Goal: Task Accomplishment & Management: Use online tool/utility

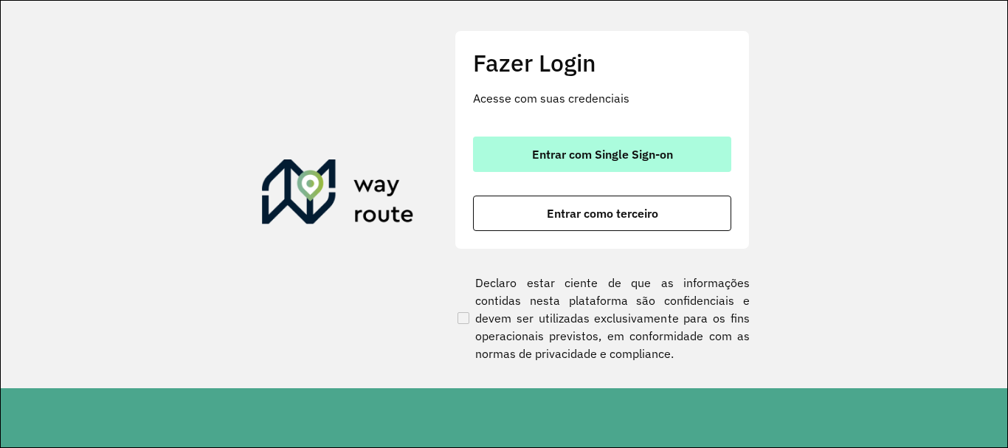
click at [585, 149] on span "Entrar com Single Sign-on" at bounding box center [602, 154] width 141 height 12
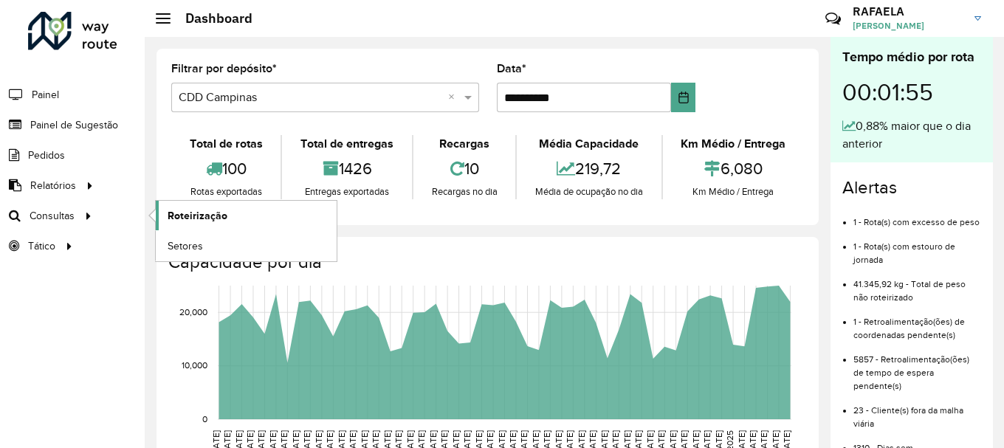
click at [167, 211] on link "Roteirização" at bounding box center [246, 216] width 181 height 30
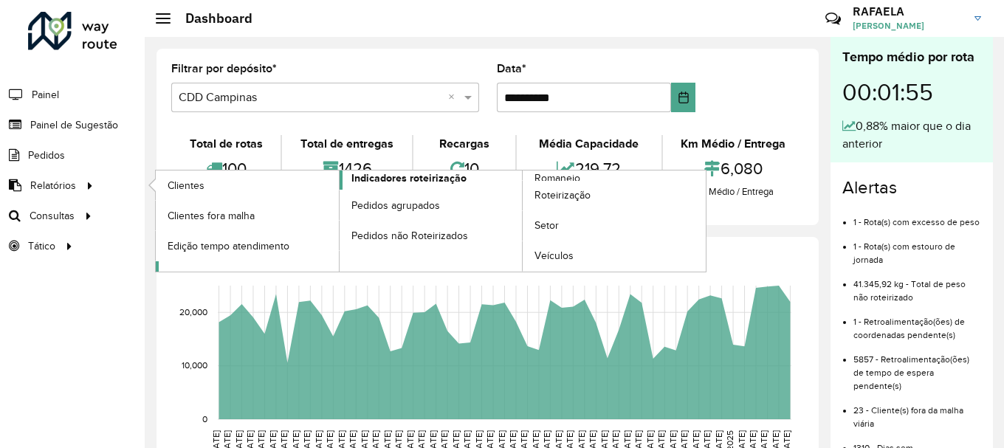
click at [357, 184] on span "Indicadores roteirização" at bounding box center [408, 179] width 115 height 16
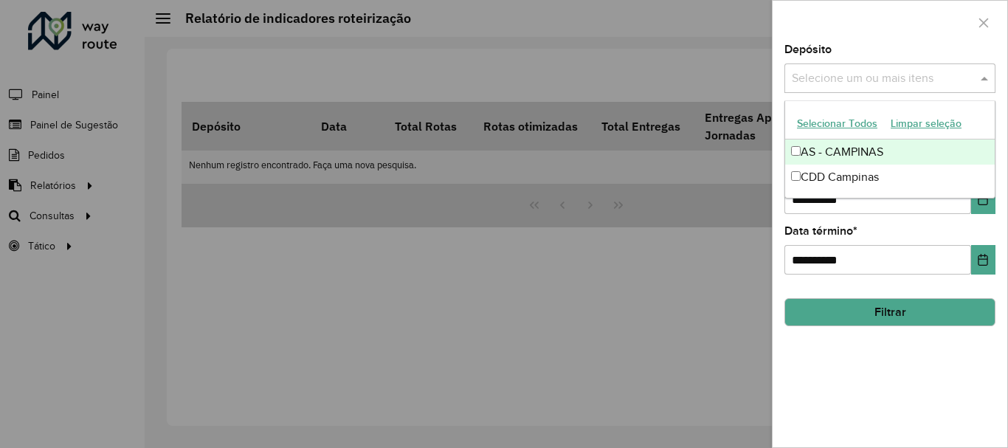
click at [875, 73] on input "text" at bounding box center [882, 79] width 189 height 18
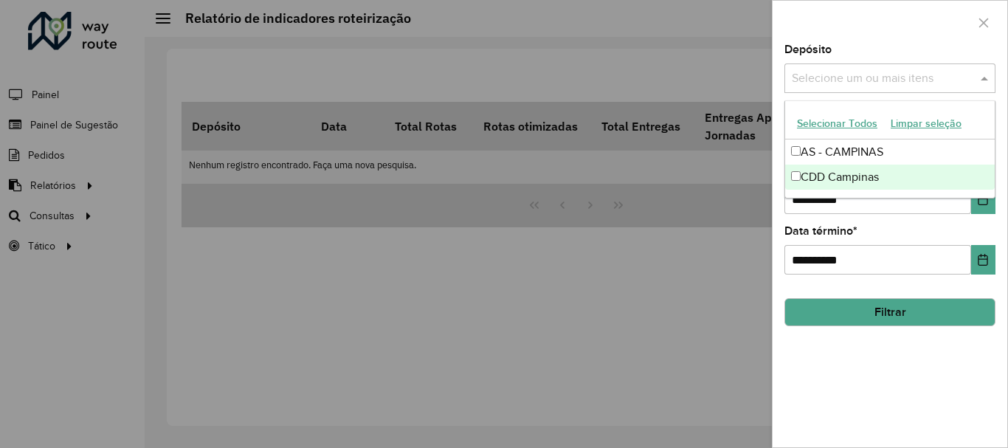
click at [827, 176] on div "CDD Campinas" at bounding box center [890, 177] width 210 height 25
click at [829, 375] on div "**********" at bounding box center [890, 245] width 235 height 403
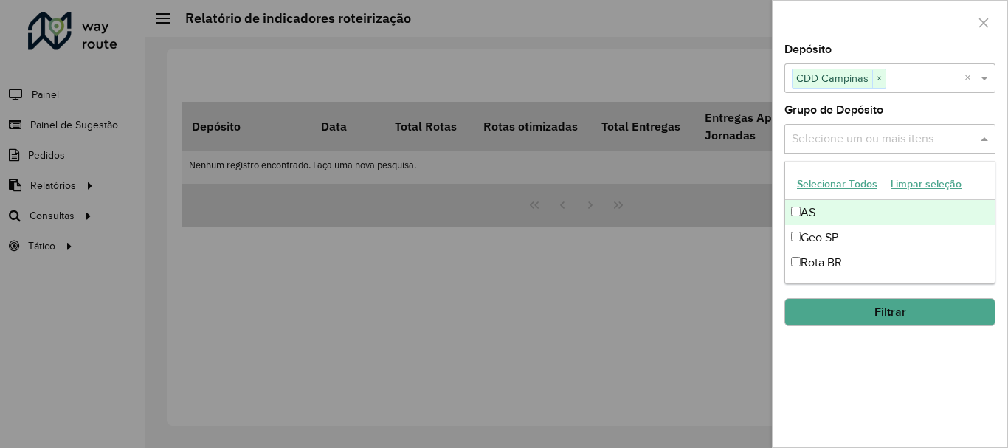
click at [863, 139] on input "text" at bounding box center [882, 140] width 189 height 18
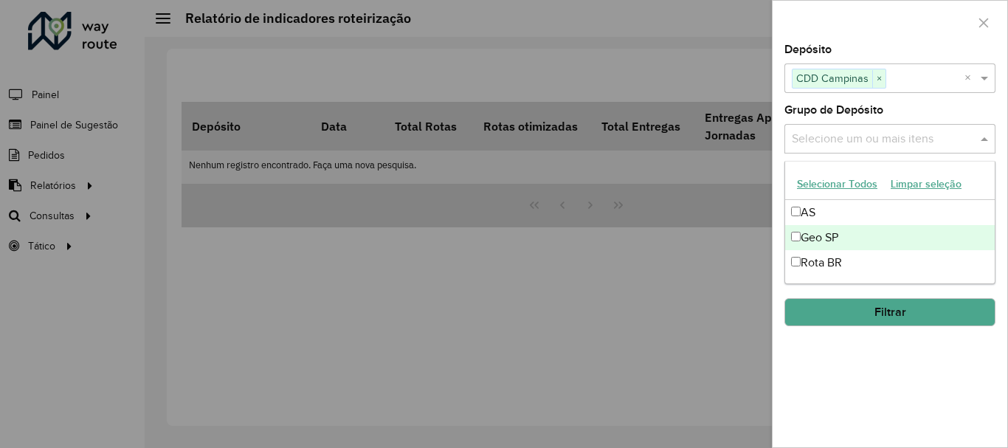
click at [810, 239] on div "Geo SP" at bounding box center [890, 237] width 210 height 25
click at [818, 355] on div "**********" at bounding box center [890, 245] width 235 height 403
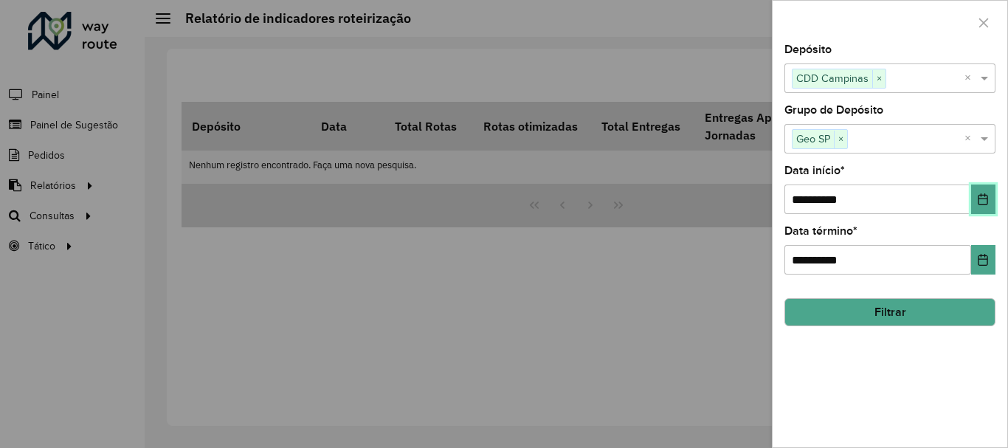
click at [979, 207] on button "Choose Date" at bounding box center [983, 200] width 24 height 30
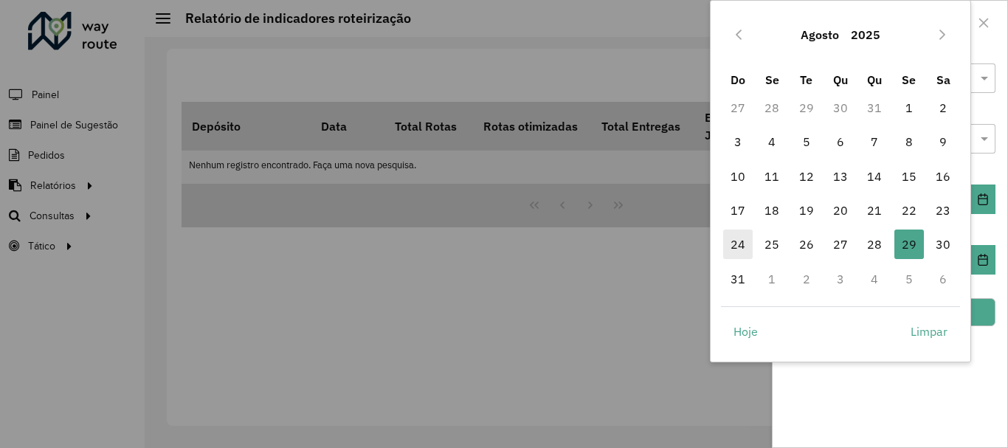
click at [745, 248] on span "24" at bounding box center [738, 245] width 30 height 30
type input "**********"
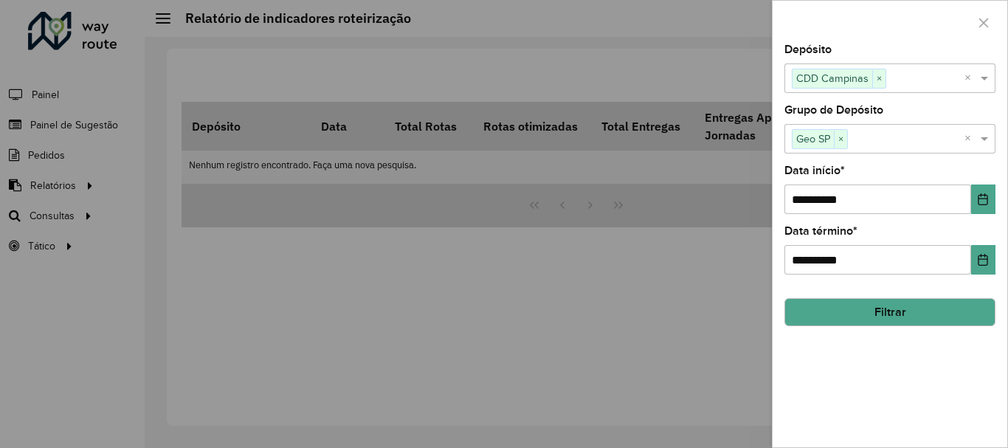
click at [888, 311] on button "Filtrar" at bounding box center [890, 312] width 211 height 28
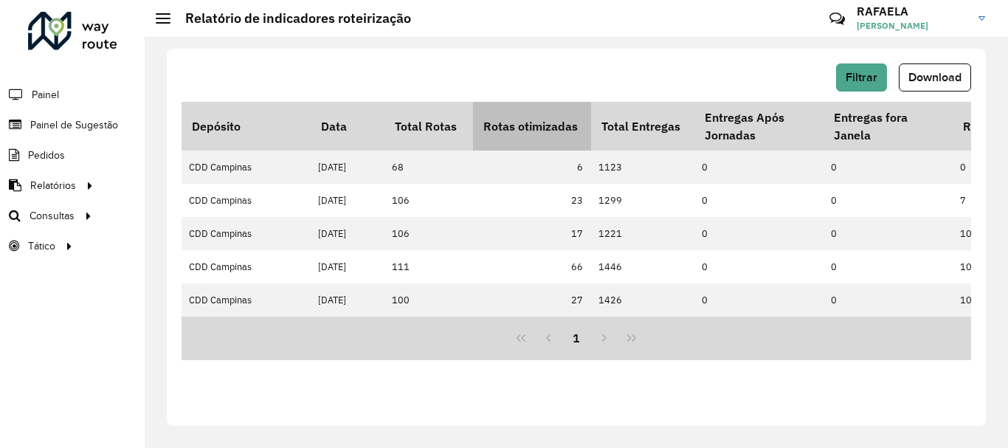
click at [565, 135] on th "Rotas otimizadas" at bounding box center [532, 126] width 118 height 49
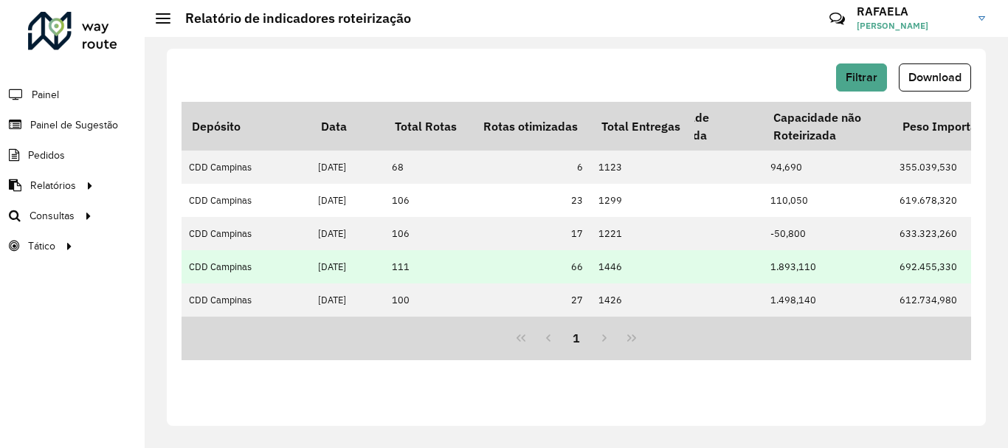
scroll to position [0, 2552]
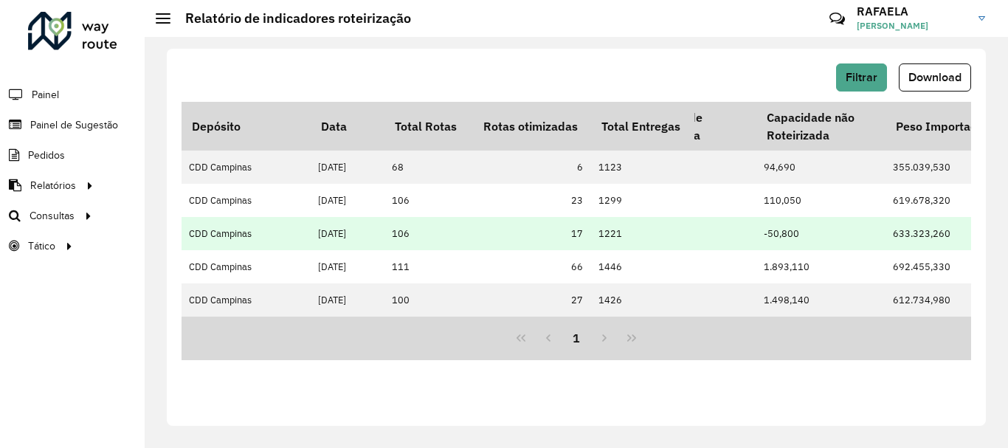
click at [696, 249] on tbody "CDD Campinas 25/08/2025 68 6 1123 0 0 0 6499.595 0 0 0 2 347,19 200,77 225,21 1…" at bounding box center [291, 234] width 5323 height 166
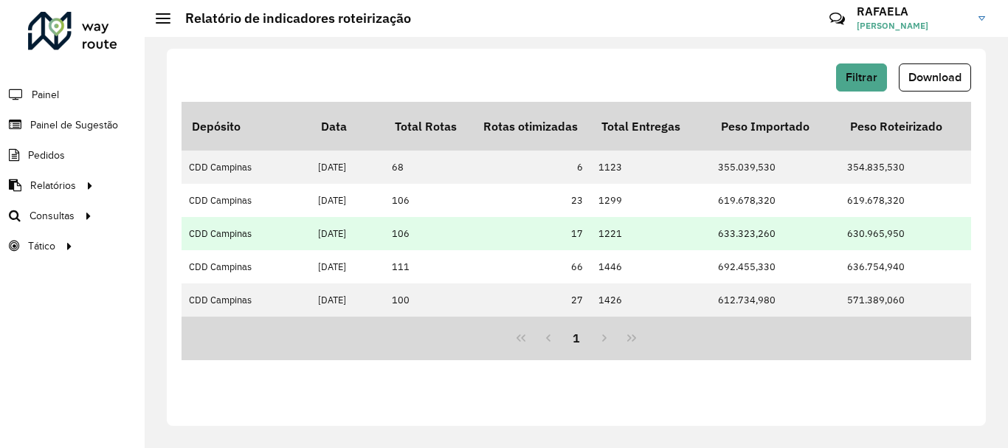
scroll to position [0, 2734]
click at [765, 249] on td "633.323,260" at bounding box center [767, 233] width 129 height 33
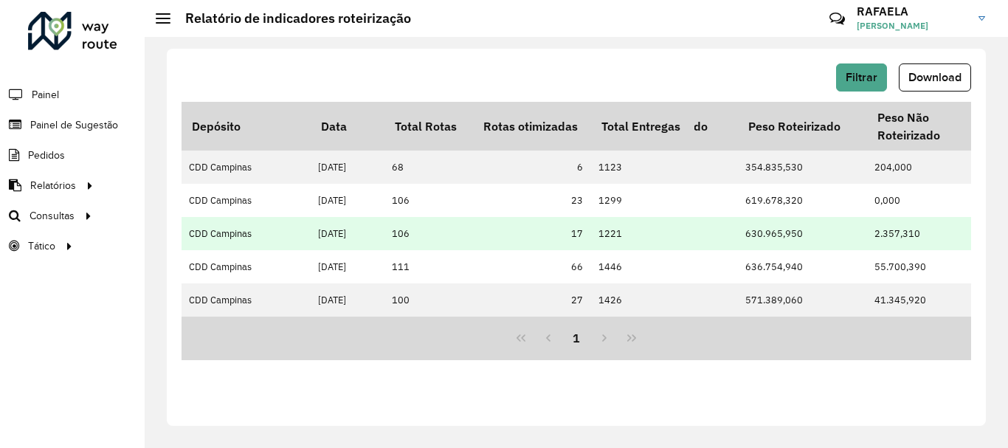
scroll to position [0, 2828]
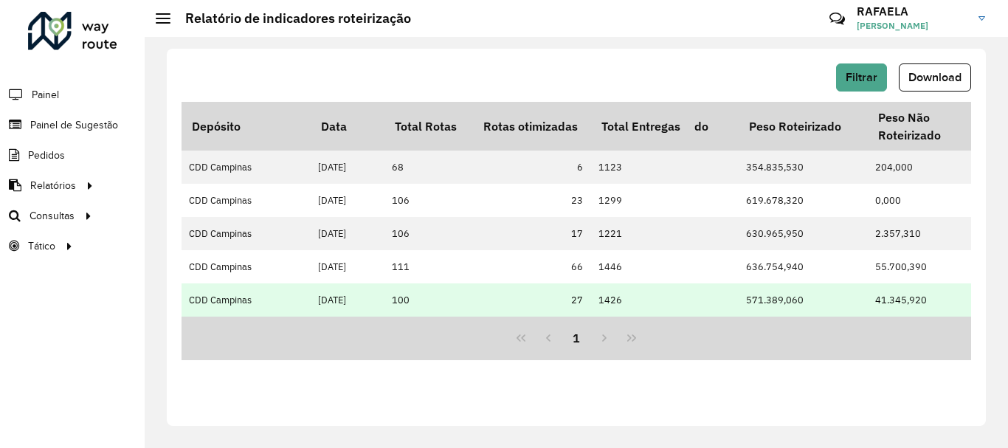
click at [783, 289] on td "571.389,060" at bounding box center [803, 299] width 129 height 33
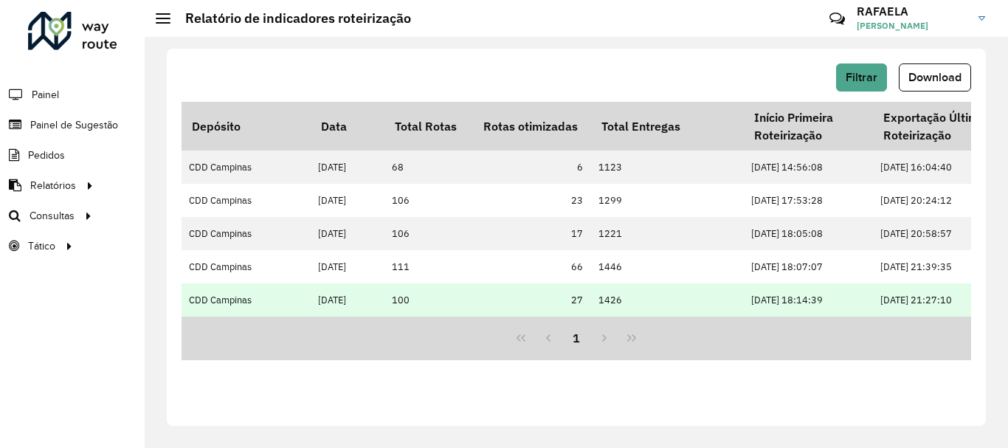
scroll to position [0, 3471]
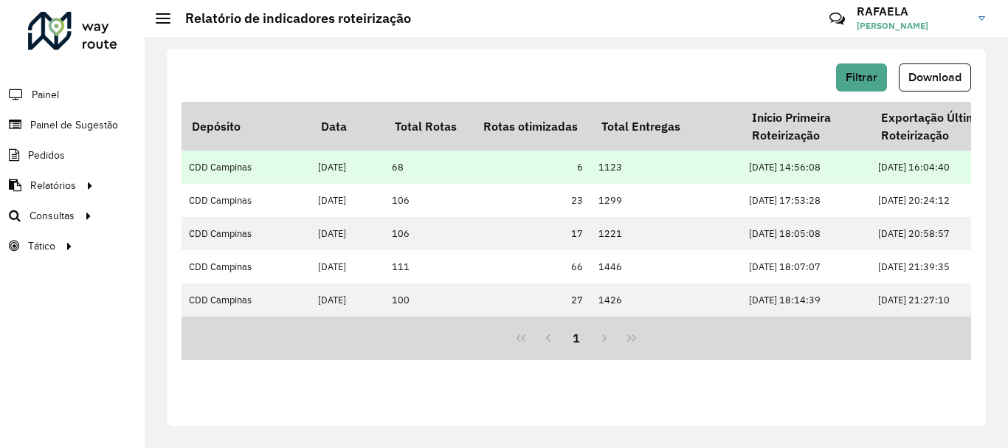
click at [871, 168] on td "23/08/2025 16:04:40" at bounding box center [935, 167] width 129 height 33
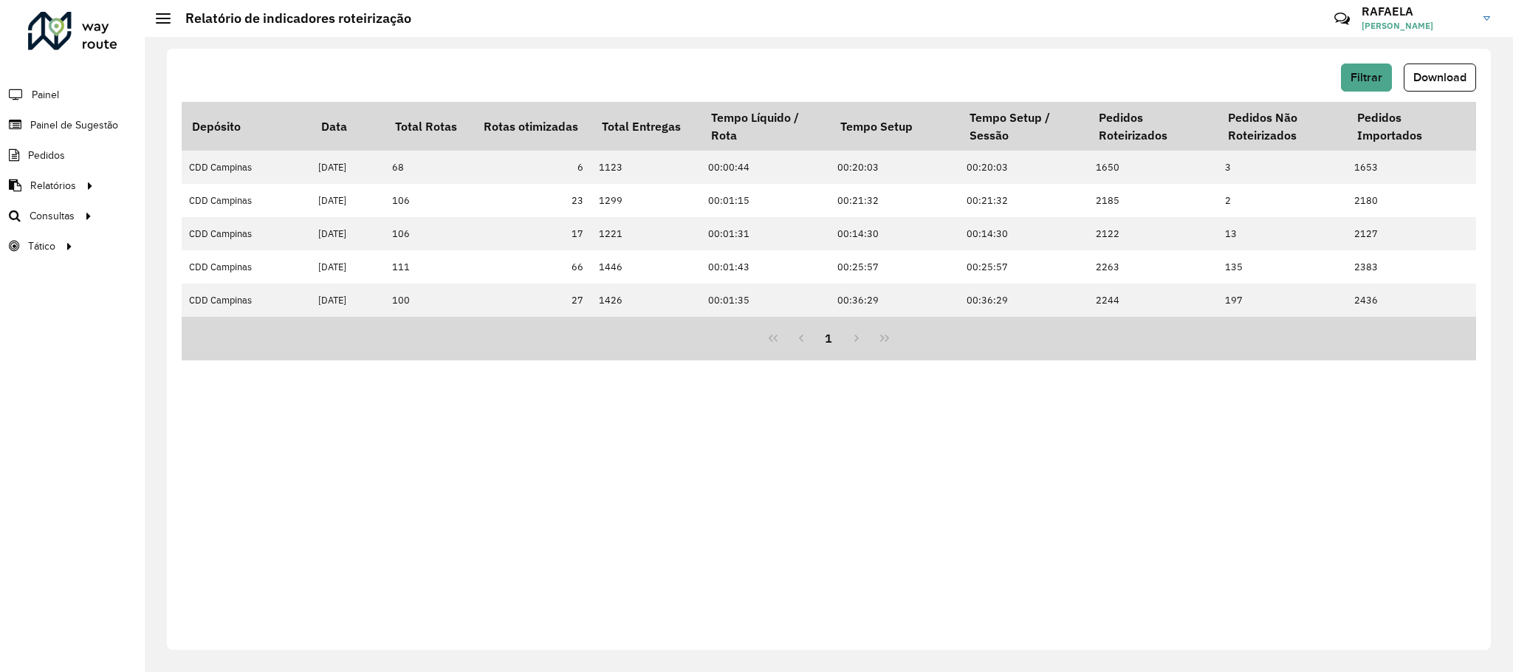
scroll to position [0, 3998]
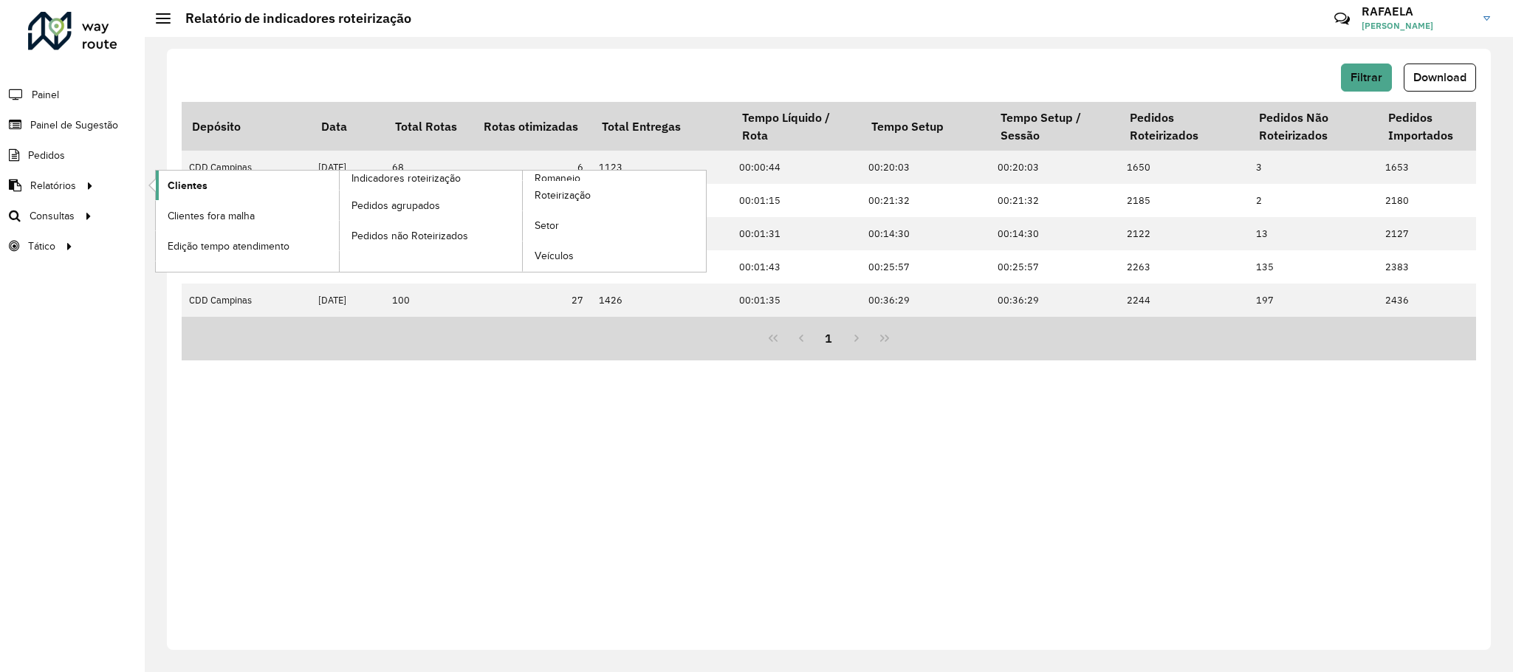
click at [171, 179] on span "Clientes" at bounding box center [188, 186] width 40 height 16
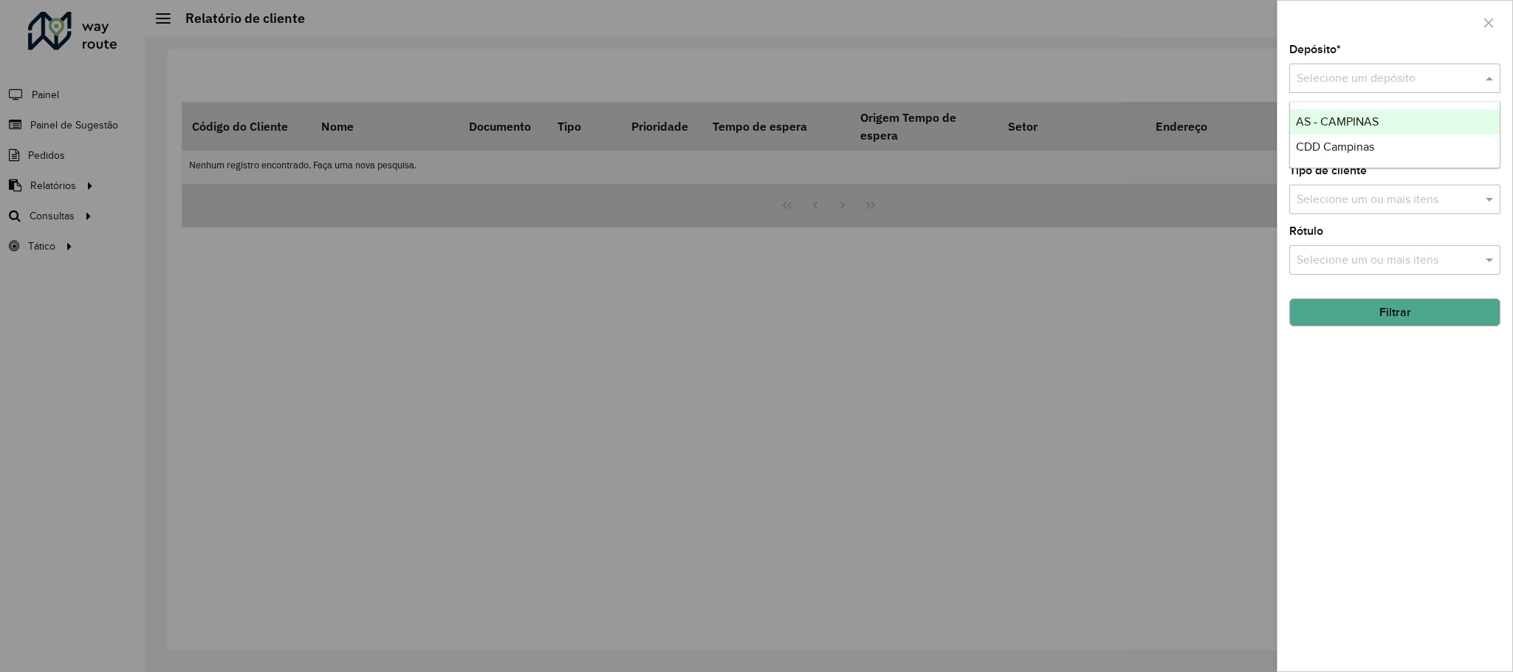
click at [1003, 89] on div "Selecione um depósito" at bounding box center [1394, 78] width 211 height 30
click at [1003, 140] on div "CDD Campinas" at bounding box center [1394, 146] width 209 height 25
click at [1003, 202] on input "text" at bounding box center [1387, 200] width 189 height 18
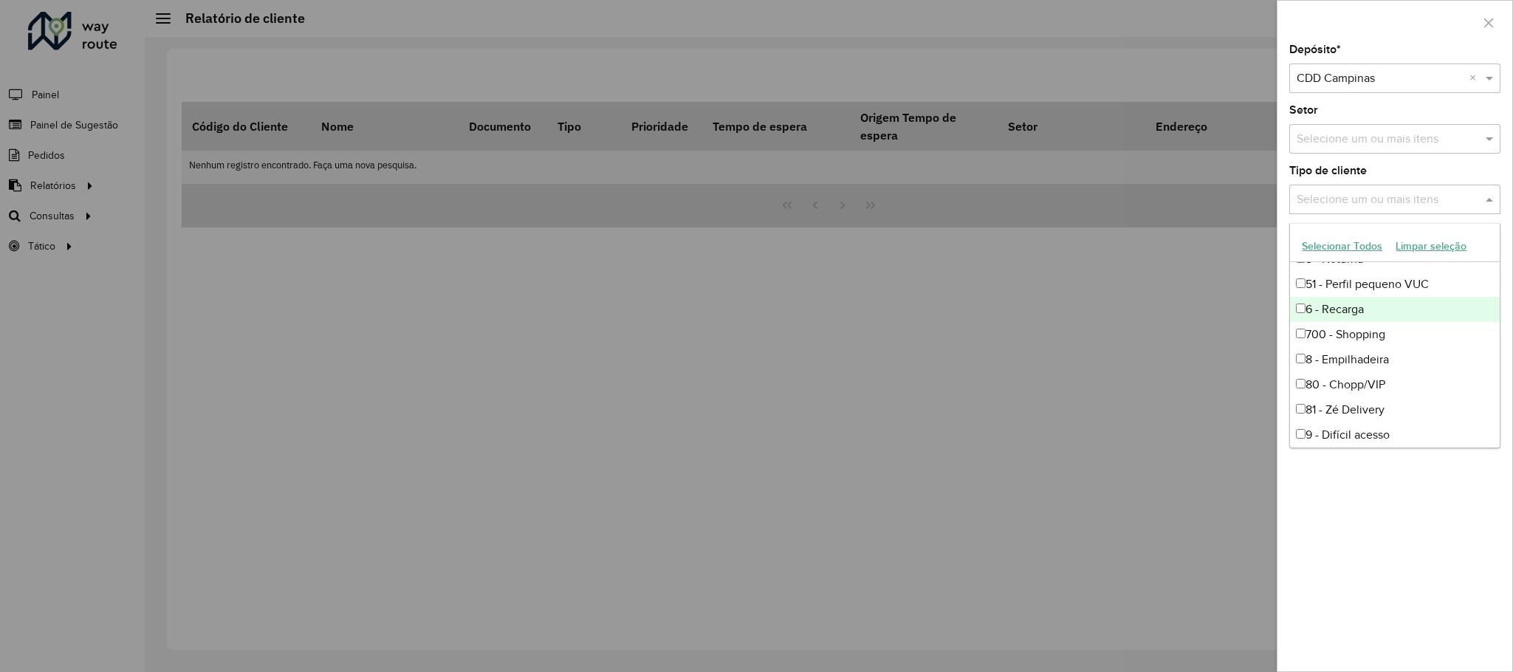
scroll to position [98, 0]
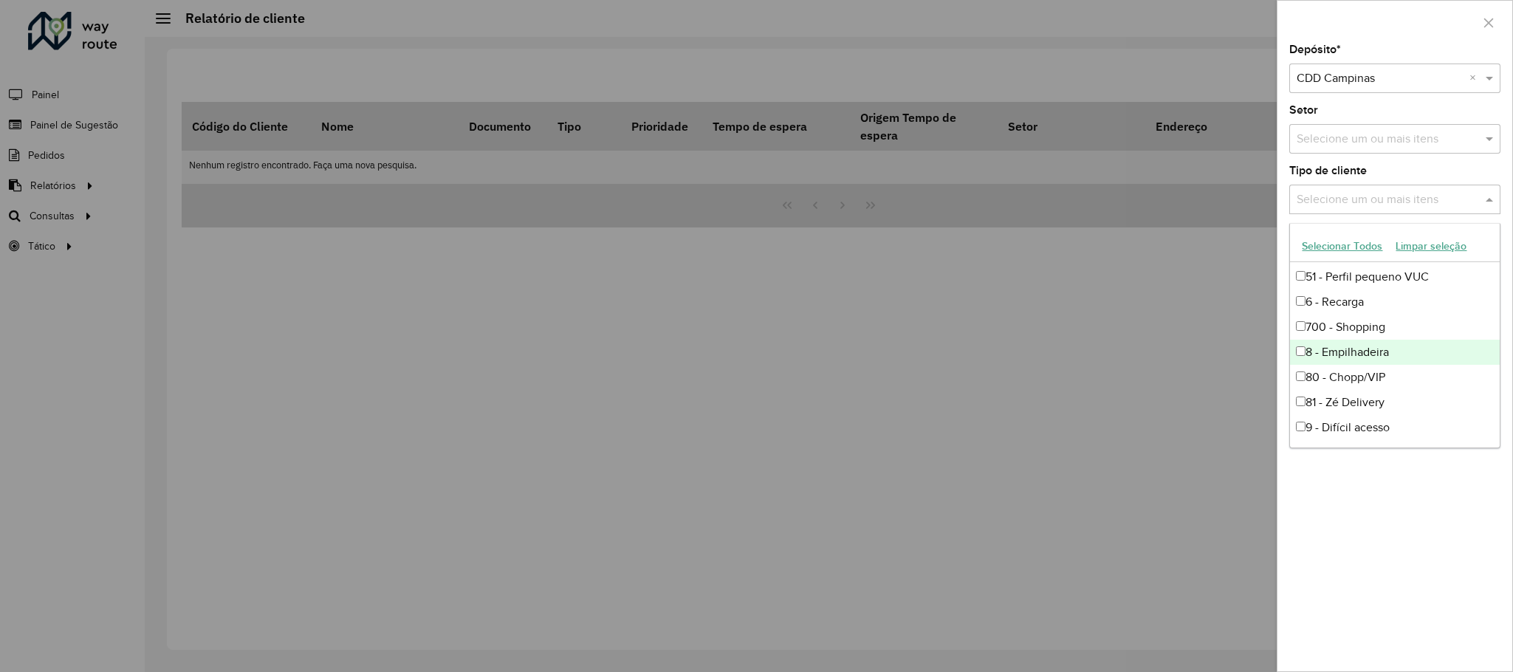
click at [1003, 342] on div at bounding box center [756, 336] width 1513 height 672
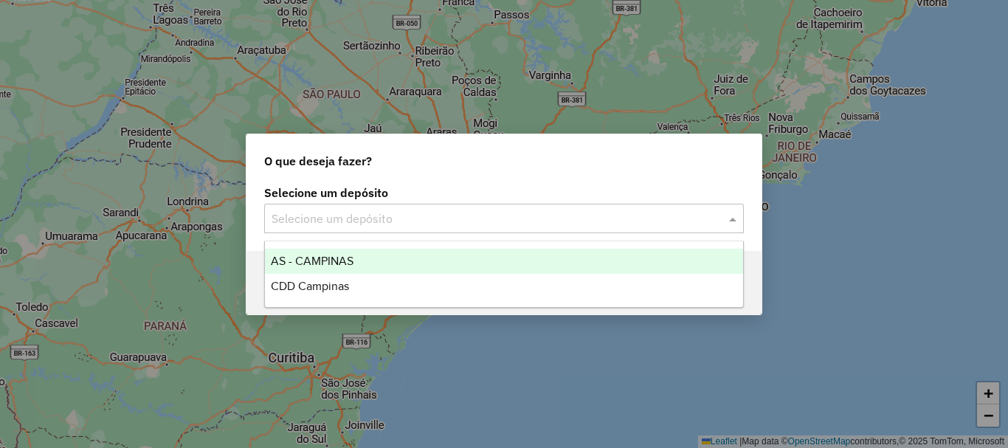
click at [515, 224] on input "text" at bounding box center [490, 219] width 436 height 18
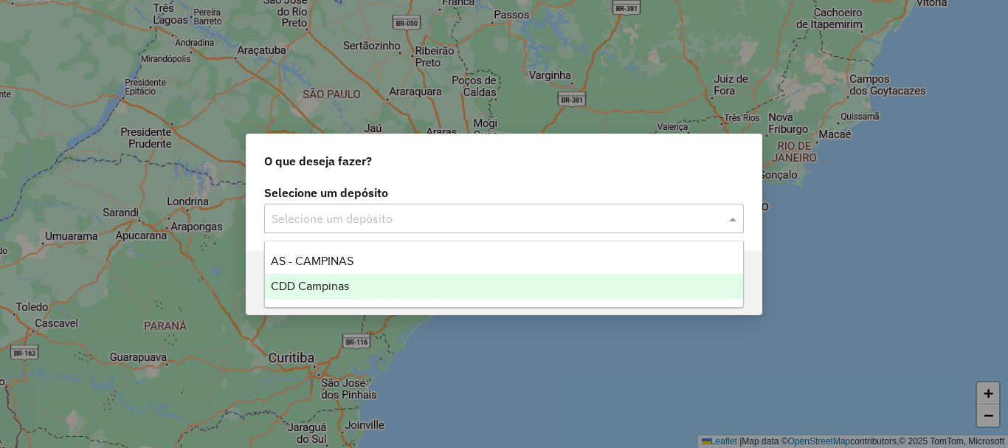
click at [495, 298] on div "CDD Campinas" at bounding box center [504, 286] width 478 height 25
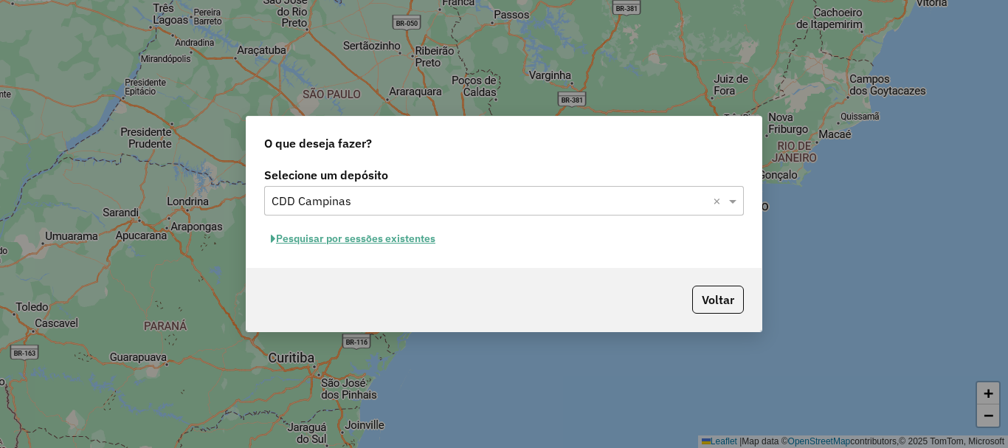
click at [399, 250] on button "Pesquisar por sessões existentes" at bounding box center [353, 238] width 178 height 23
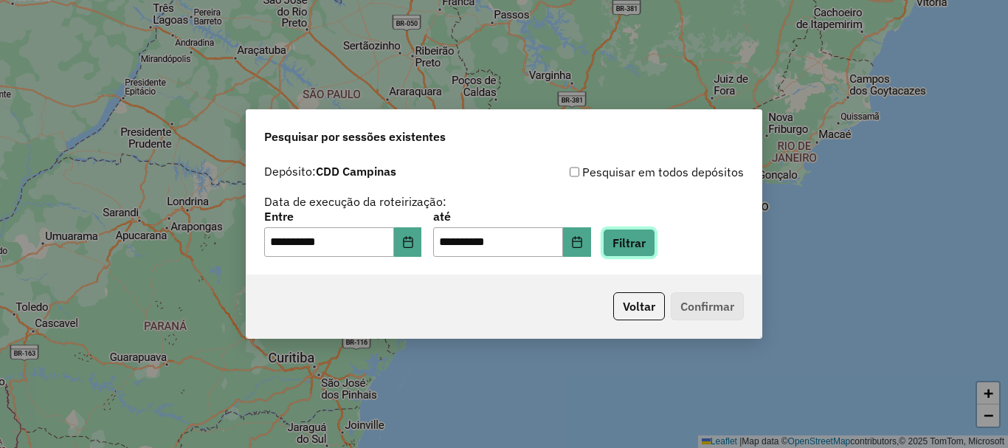
click at [655, 246] on button "Filtrar" at bounding box center [629, 243] width 52 height 28
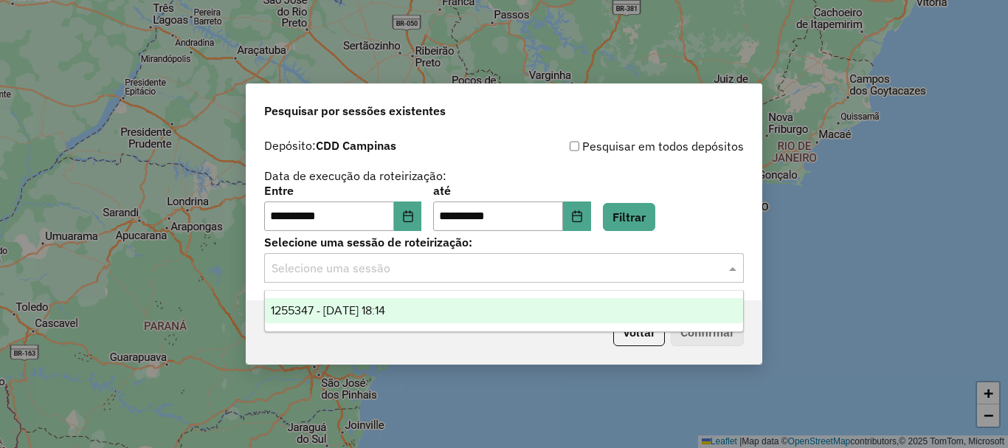
click at [653, 264] on input "text" at bounding box center [490, 269] width 436 height 18
click at [472, 313] on div "1255347 - 29/08/2025 18:14" at bounding box center [504, 310] width 478 height 25
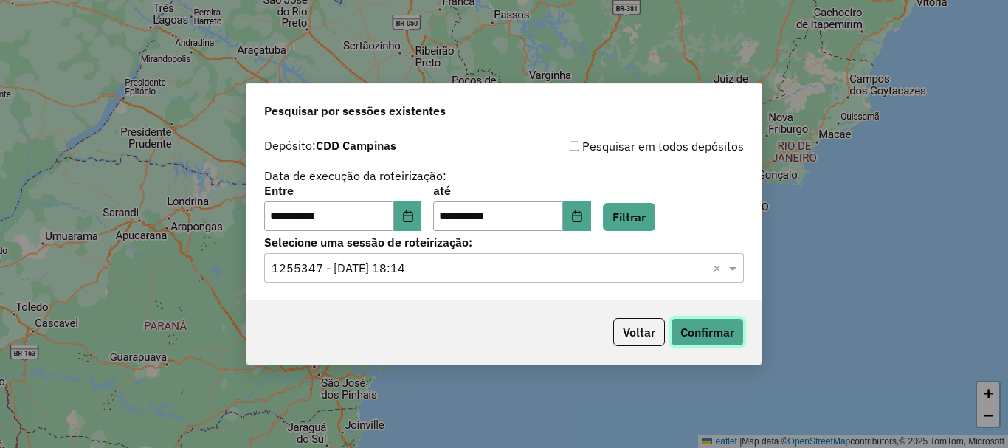
click at [691, 331] on button "Confirmar" at bounding box center [707, 332] width 73 height 28
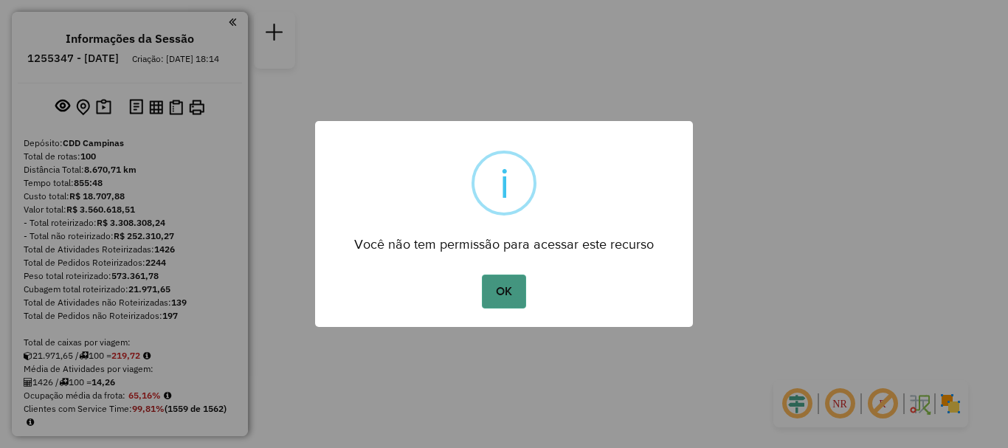
click at [505, 282] on button "OK" at bounding box center [504, 292] width 44 height 34
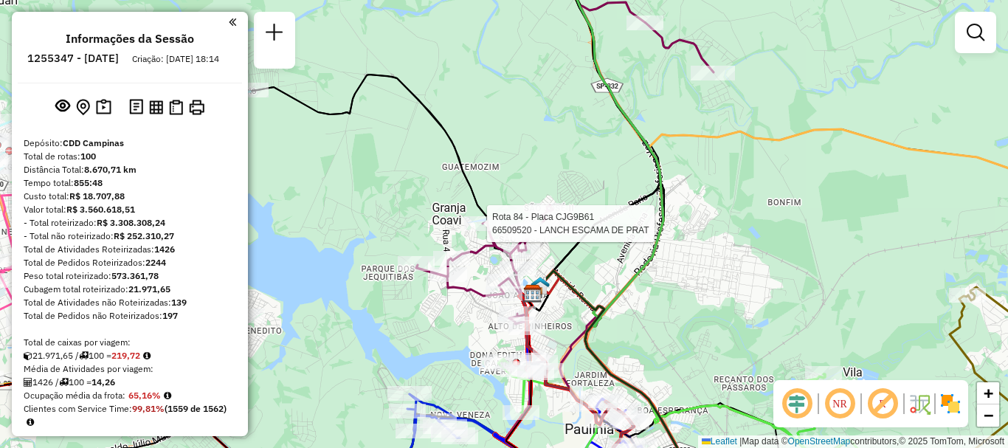
select select "**********"
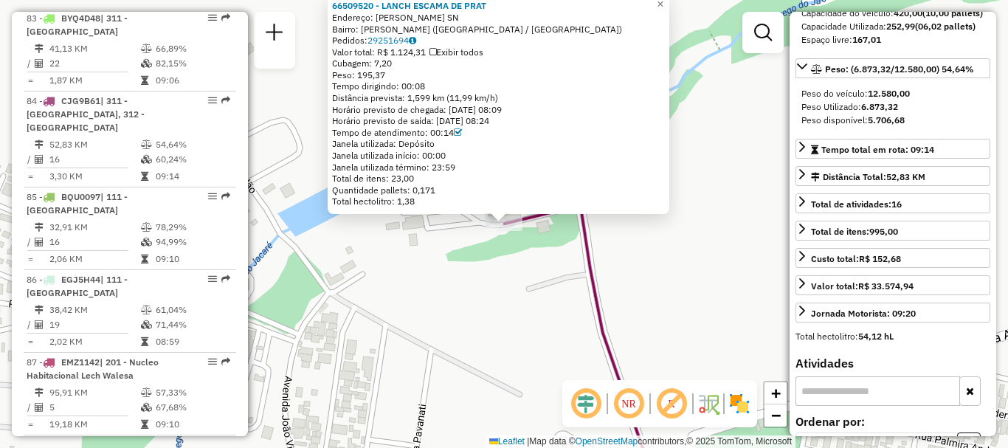
scroll to position [185, 0]
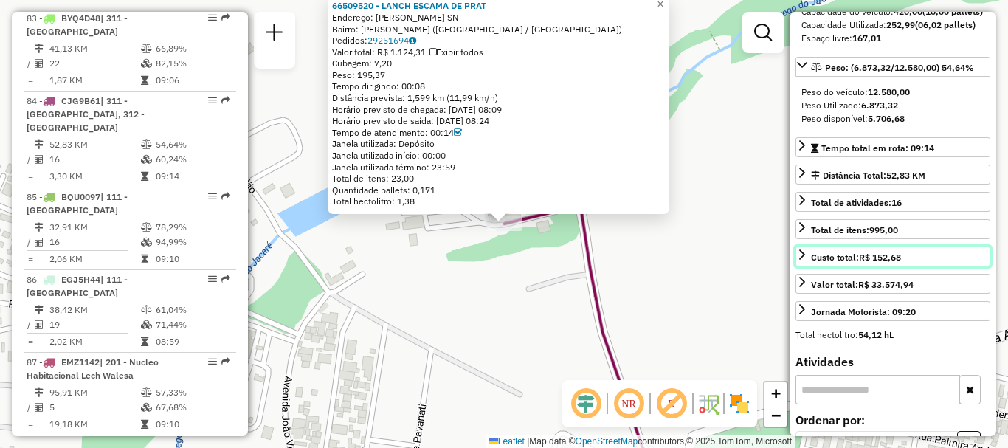
click at [850, 264] on div "Custo total: R$ 152,68" at bounding box center [856, 257] width 90 height 13
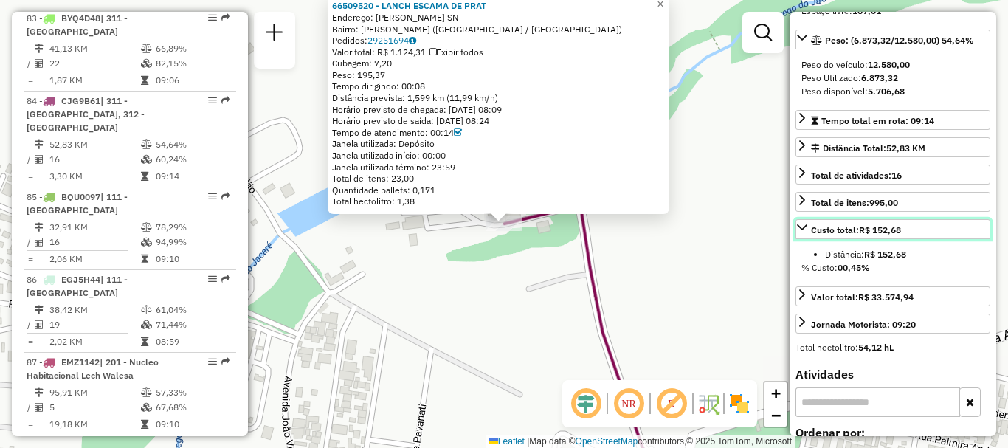
scroll to position [213, 0]
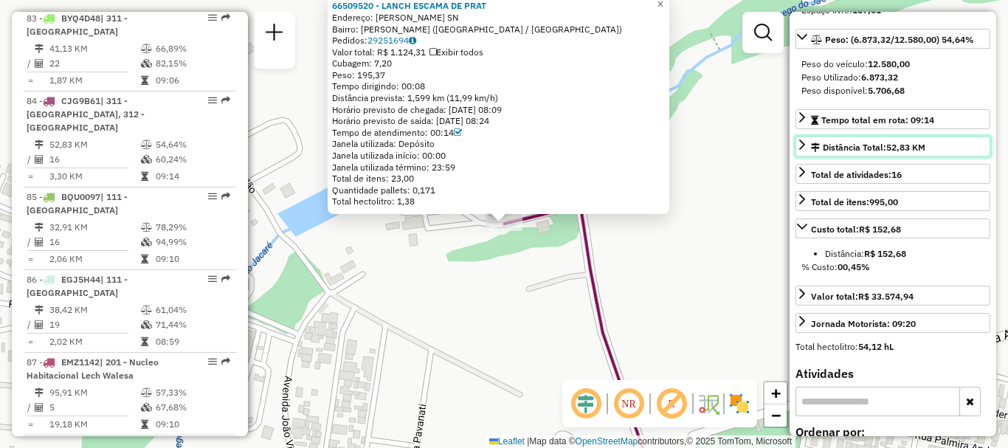
click at [908, 153] on span "52,83 KM" at bounding box center [906, 147] width 39 height 11
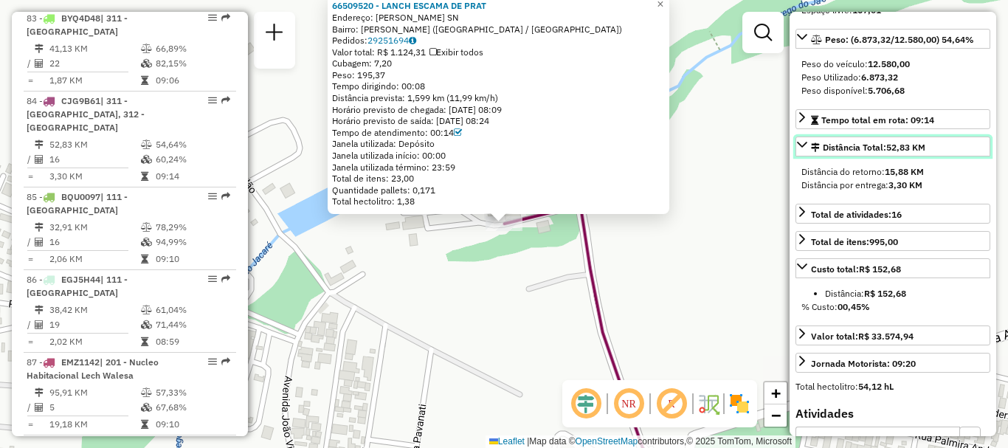
click at [908, 153] on span "52,83 KM" at bounding box center [906, 147] width 39 height 11
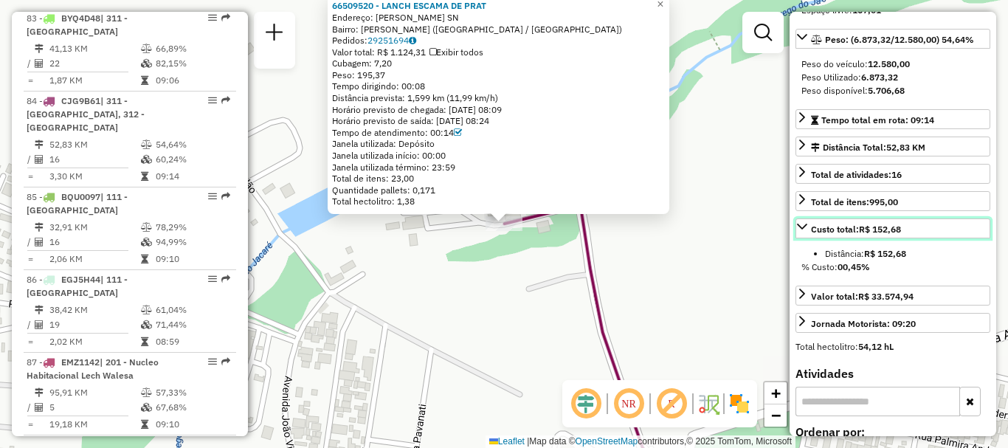
click at [886, 235] on strong "R$ 152,68" at bounding box center [880, 229] width 42 height 11
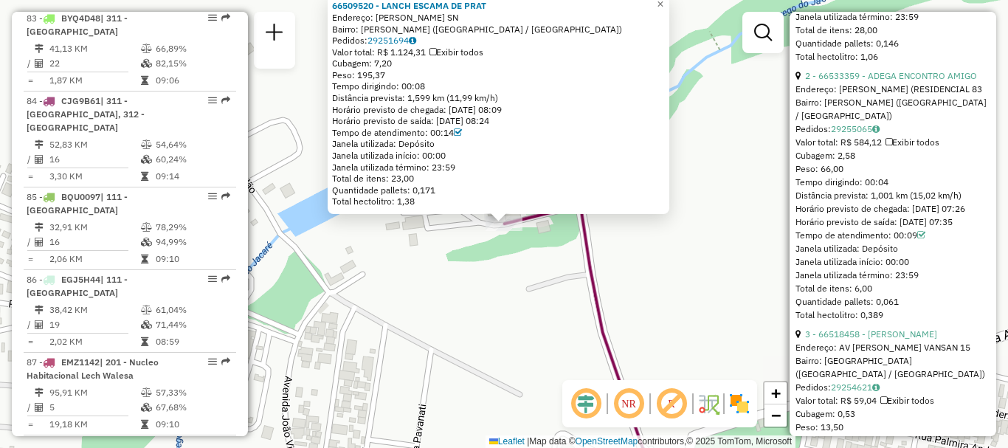
scroll to position [853, 0]
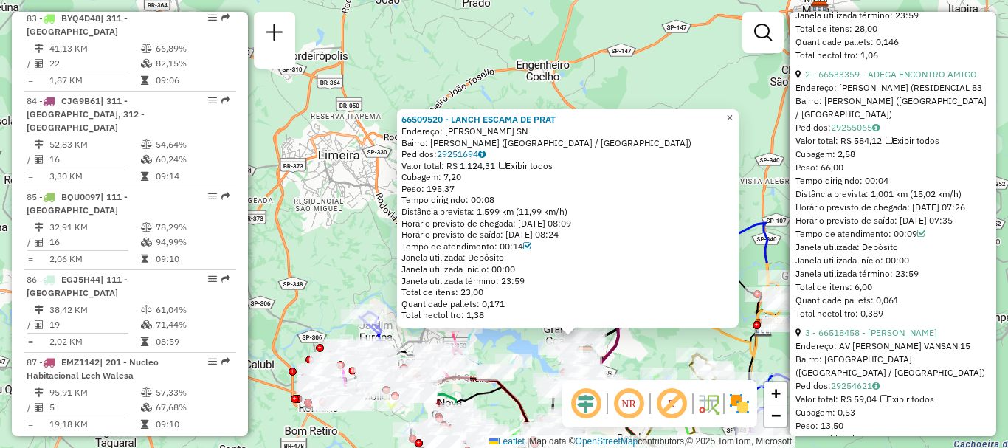
click at [739, 117] on link "×" at bounding box center [730, 118] width 18 height 18
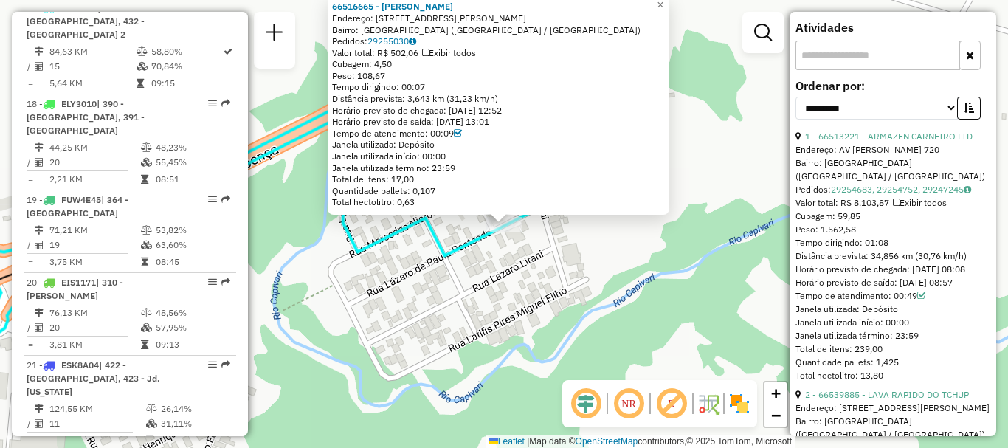
scroll to position [0, 0]
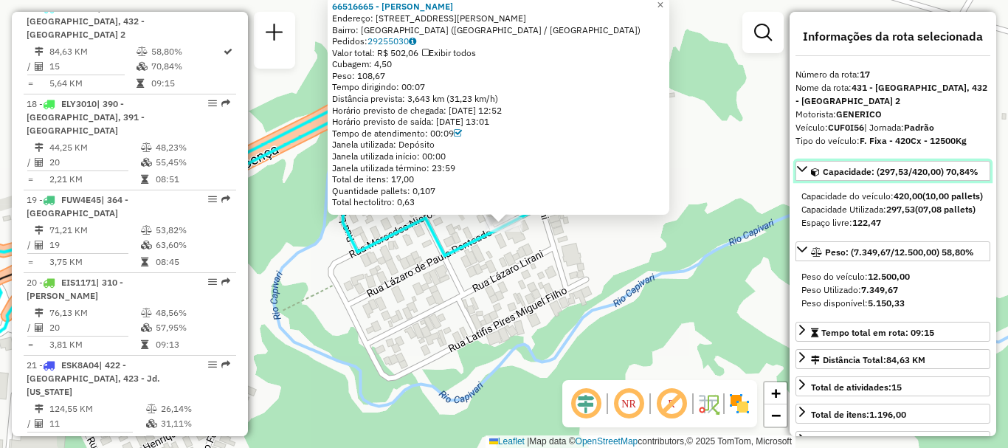
click at [856, 173] on span "Capacidade: (297,53/420,00) 70,84%" at bounding box center [901, 171] width 156 height 11
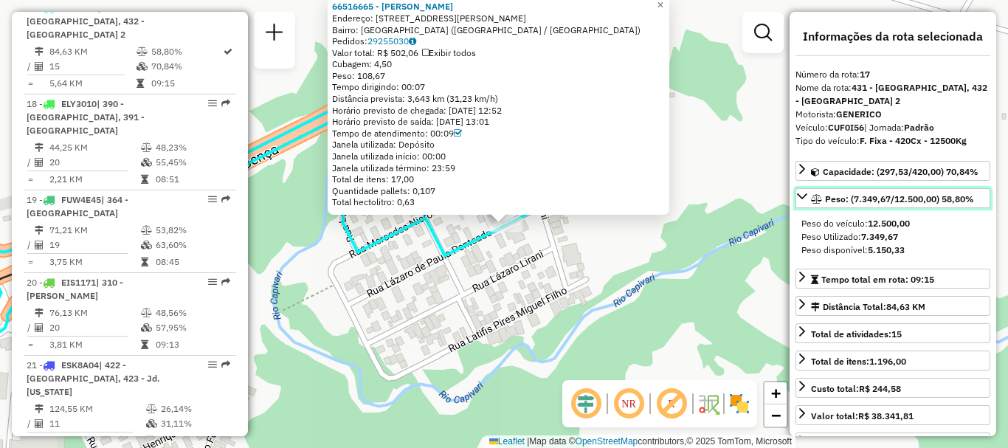
click at [851, 197] on span "Peso: (7.349,67/12.500,00) 58,80%" at bounding box center [899, 198] width 149 height 11
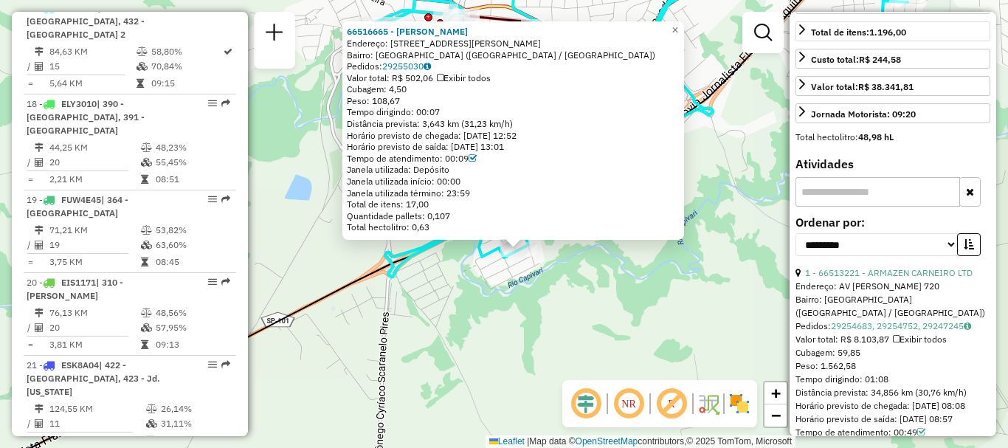
scroll to position [305, 0]
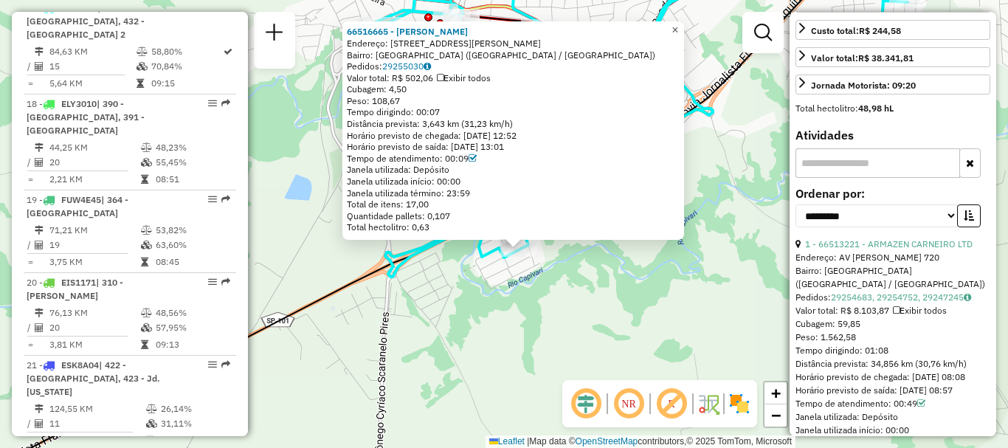
click at [678, 27] on span "×" at bounding box center [675, 30] width 7 height 13
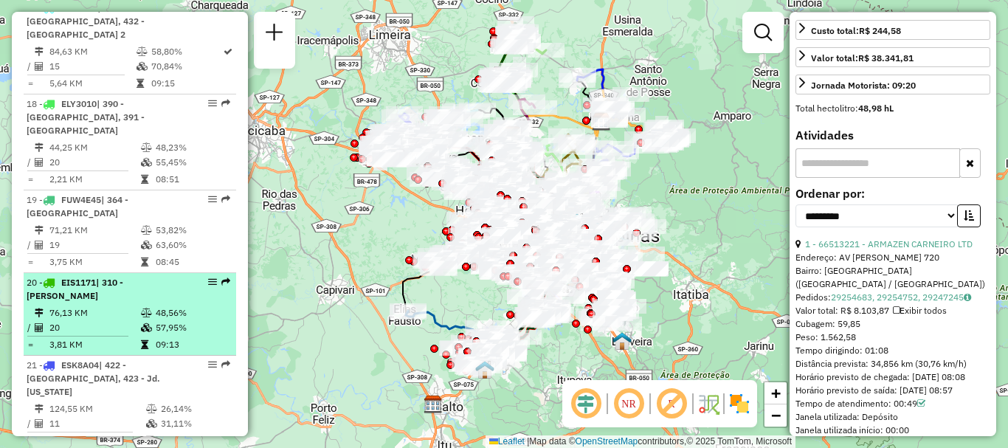
drag, startPoint x: 421, startPoint y: 314, endPoint x: 224, endPoint y: 329, distance: 197.0
click at [224, 329] on hb-router-mapa "Informações da Sessão 1255347 - 29/08/2025 Criação: 28/08/2025 18:14 Depósito: …" at bounding box center [504, 224] width 1008 height 448
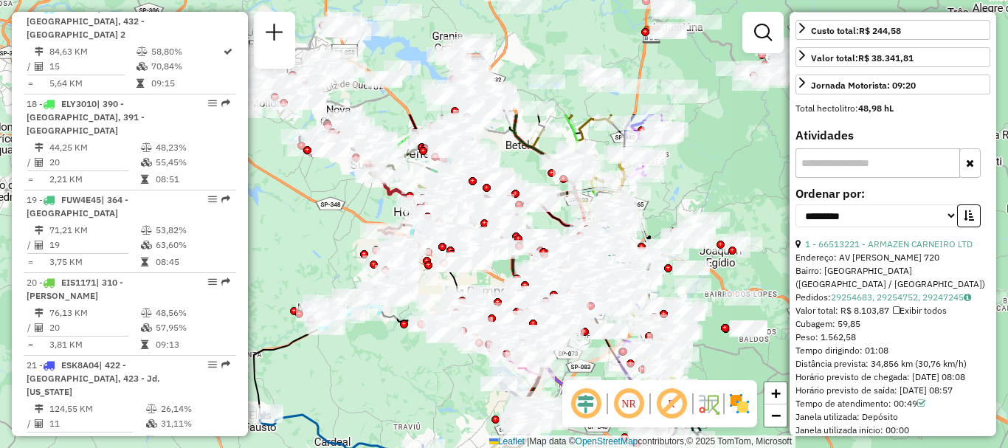
drag, startPoint x: 546, startPoint y: 207, endPoint x: 402, endPoint y: 366, distance: 214.3
click at [402, 366] on div "Janela de atendimento Grade de atendimento Capacidade Transportadoras Veículos …" at bounding box center [504, 224] width 1008 height 448
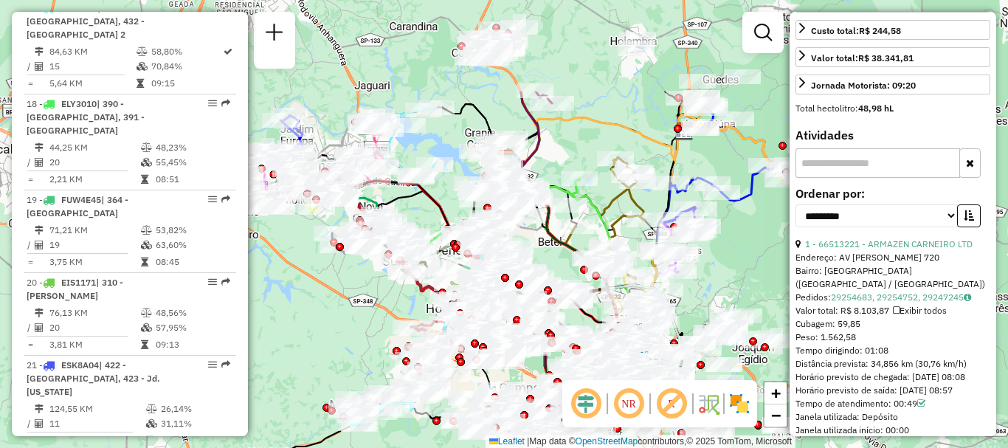
drag, startPoint x: 547, startPoint y: 119, endPoint x: 529, endPoint y: 259, distance: 141.5
click at [529, 259] on div "Janela de atendimento Grade de atendimento Capacidade Transportadoras Veículos …" at bounding box center [504, 224] width 1008 height 448
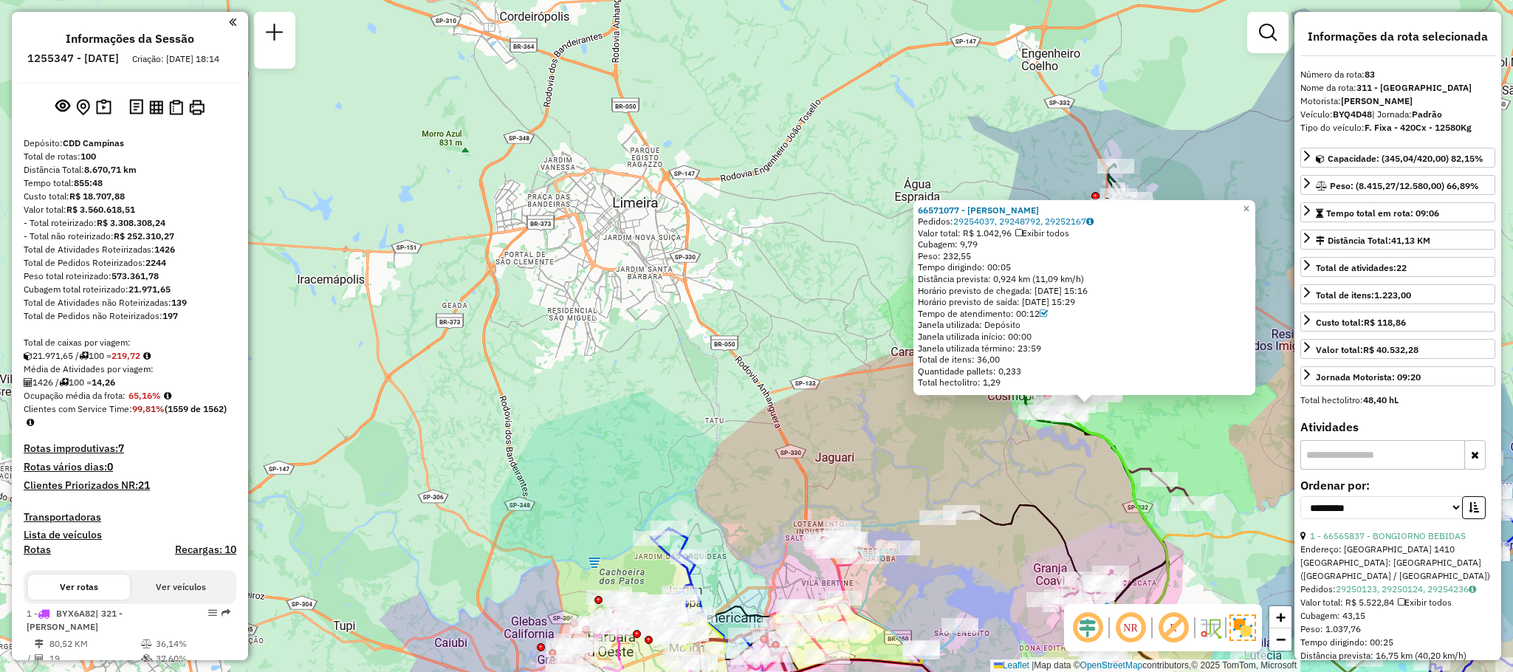
select select "**********"
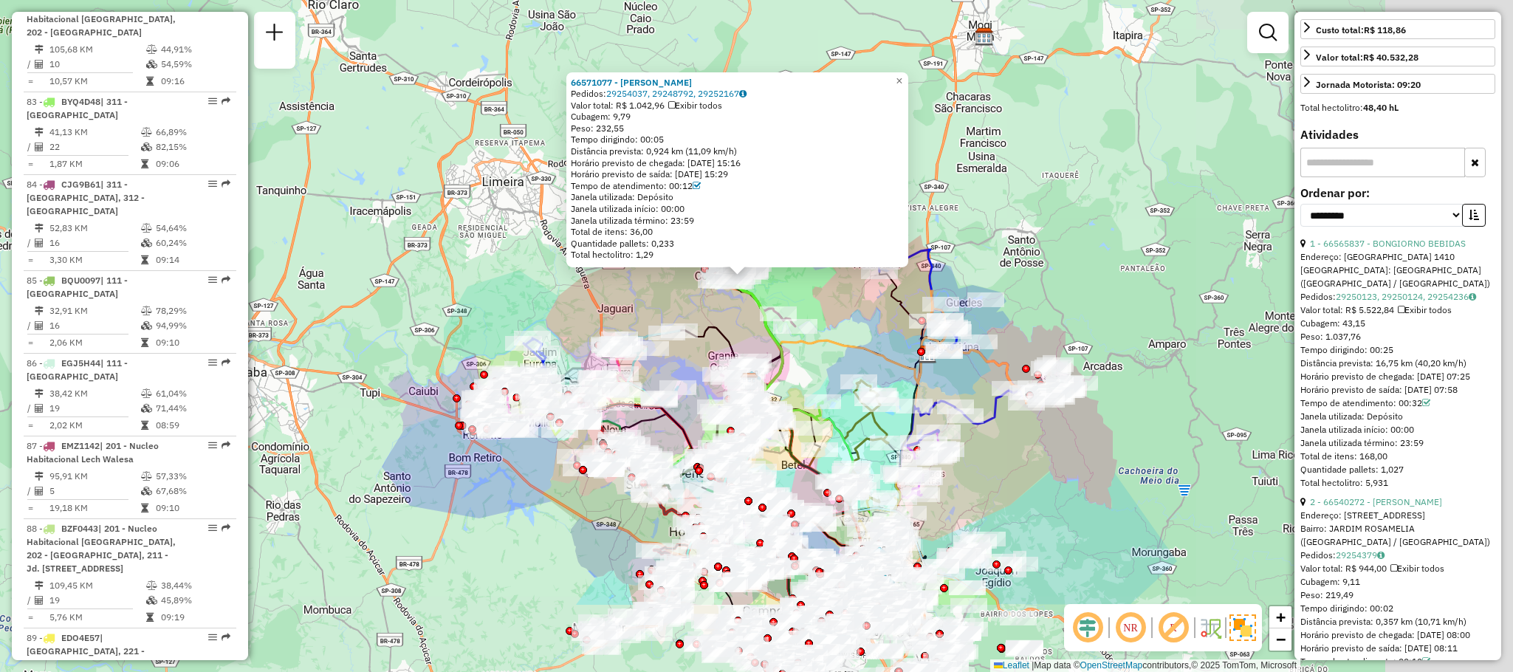
drag, startPoint x: 838, startPoint y: 421, endPoint x: 450, endPoint y: 275, distance: 414.4
click at [450, 275] on div "66571077 - JOSE NOGUEIRA SILVA NETO ZENOG Pedidos: 29254037, 29248792, 29252167…" at bounding box center [756, 336] width 1513 height 672
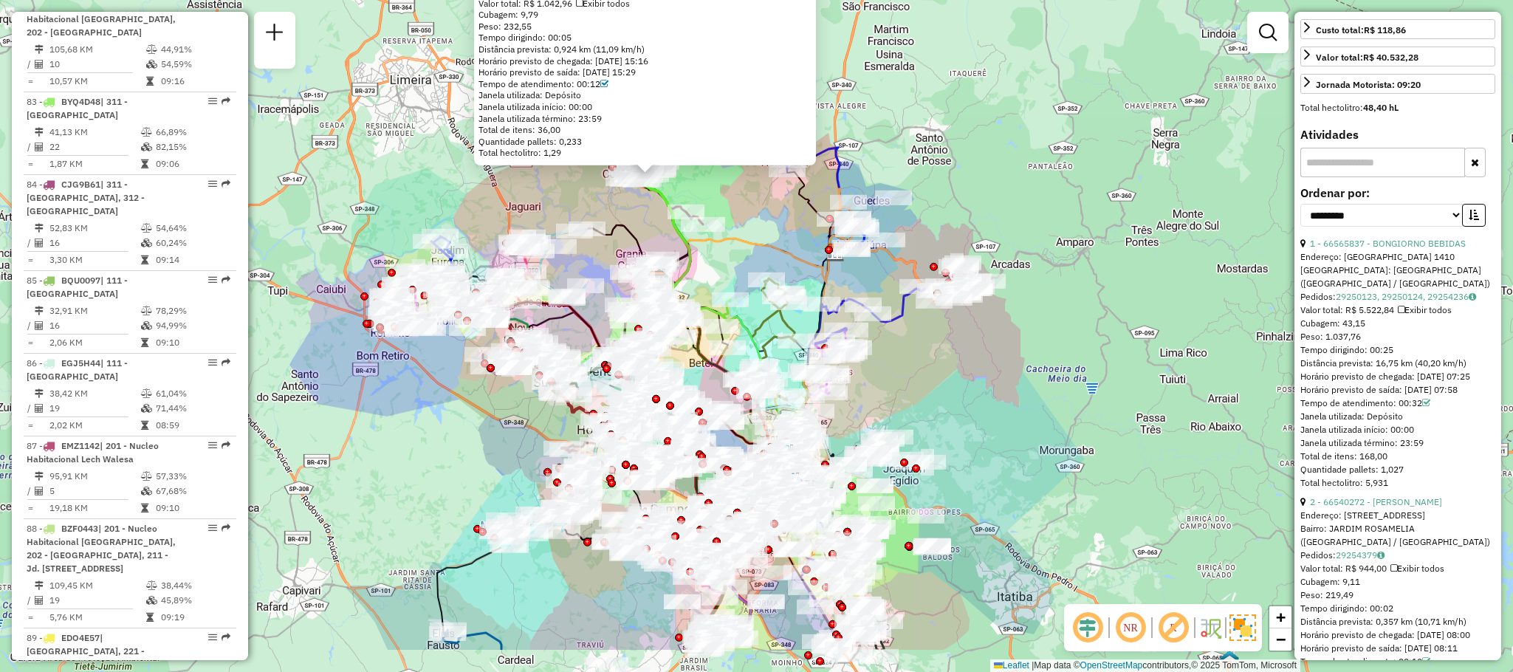
drag, startPoint x: 778, startPoint y: 339, endPoint x: 703, endPoint y: 250, distance: 116.3
click at [703, 250] on icon at bounding box center [796, 268] width 275 height 66
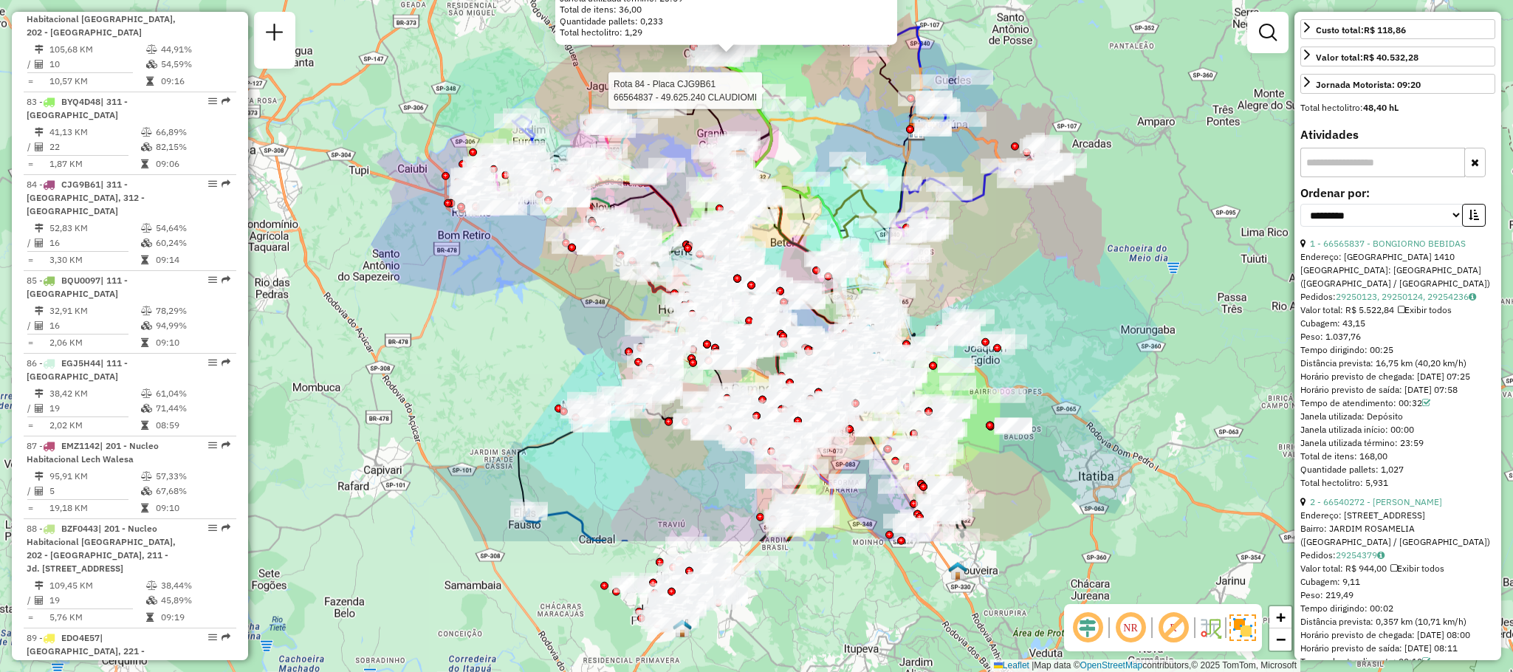
drag, startPoint x: 1012, startPoint y: 461, endPoint x: 986, endPoint y: 262, distance: 200.2
click at [986, 262] on div "Rota 84 - Placa CJG9B61 66564837 - 49.625.240 CLAUDIOMI 66571077 - JOSE NOGUEIR…" at bounding box center [756, 336] width 1513 height 672
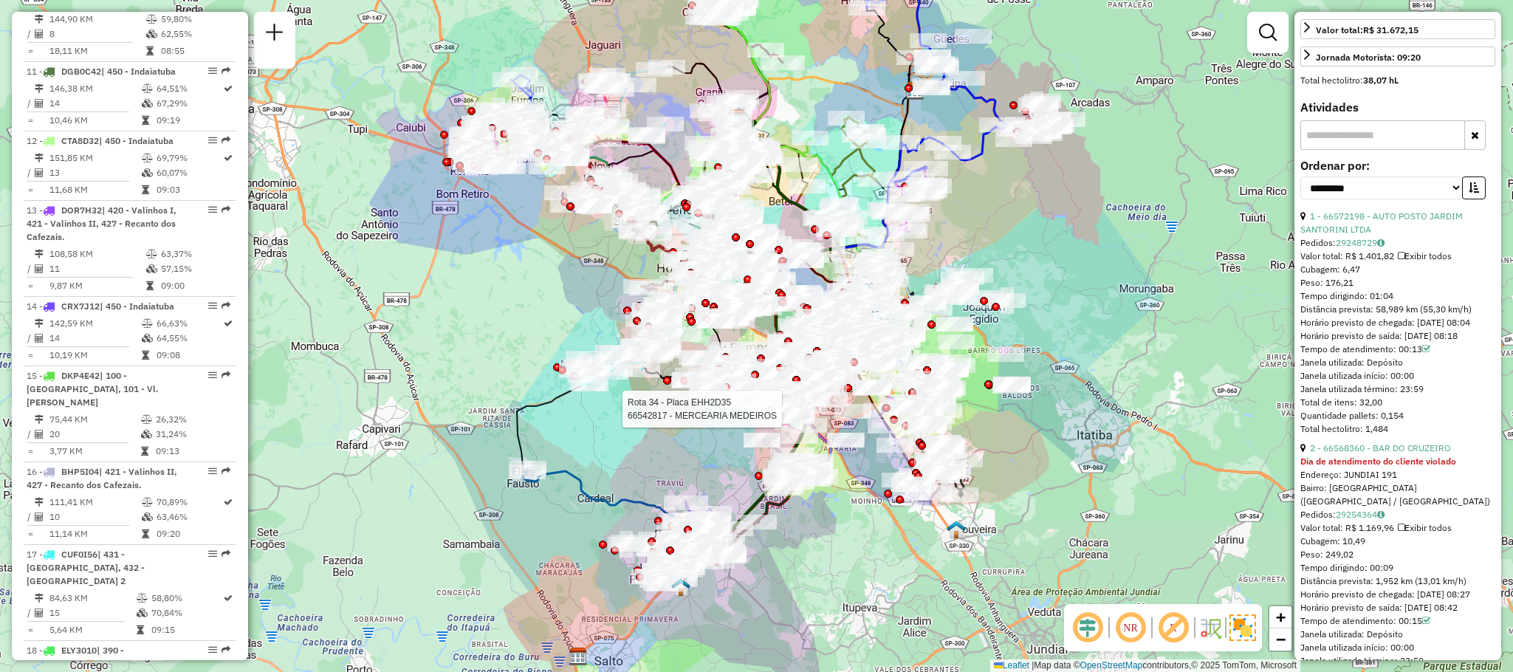
scroll to position [1434, 0]
